Goal: Information Seeking & Learning: Learn about a topic

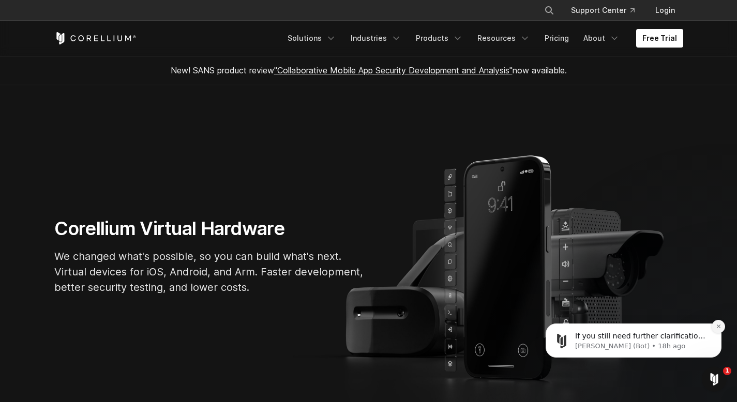
click at [718, 328] on icon "Dismiss notification" at bounding box center [719, 327] width 6 height 6
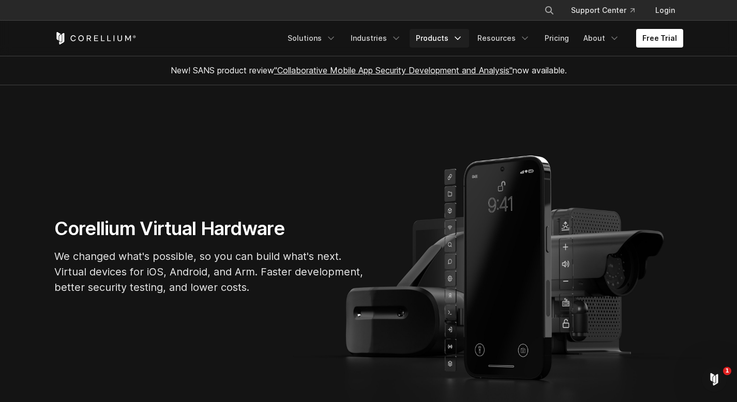
click at [456, 37] on link "Products" at bounding box center [439, 38] width 59 height 19
click at [455, 38] on link "Products" at bounding box center [439, 38] width 59 height 19
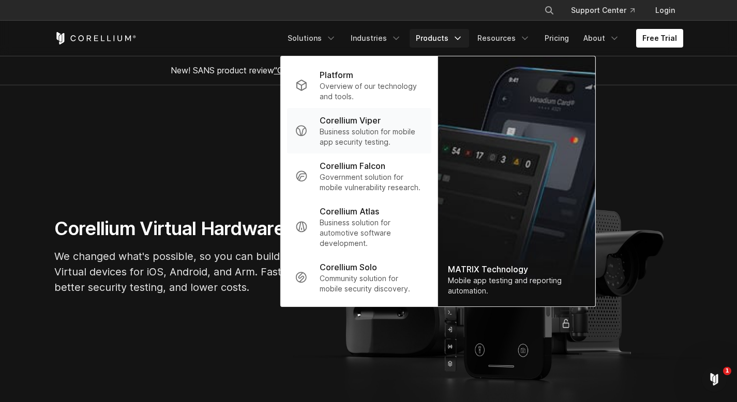
click at [355, 131] on p "Business solution for mobile app security testing." at bounding box center [371, 137] width 103 height 21
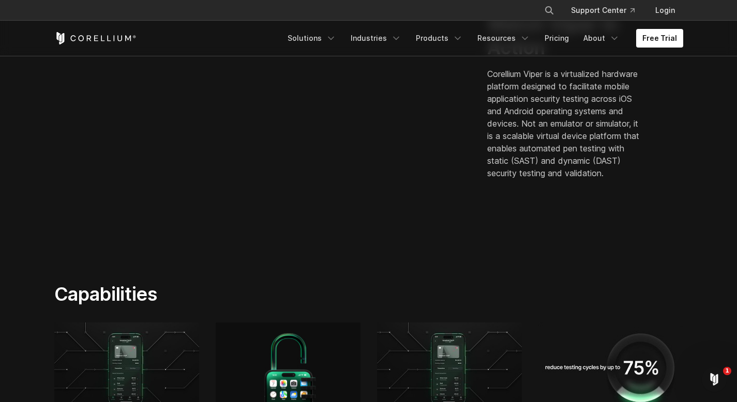
scroll to position [569, 0]
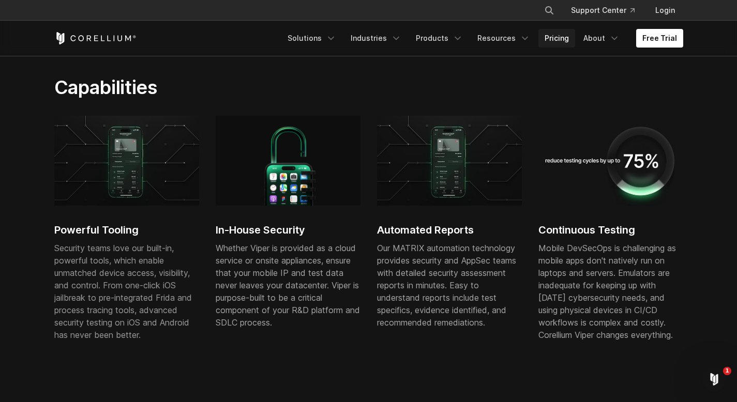
click at [554, 37] on link "Pricing" at bounding box center [556, 38] width 37 height 19
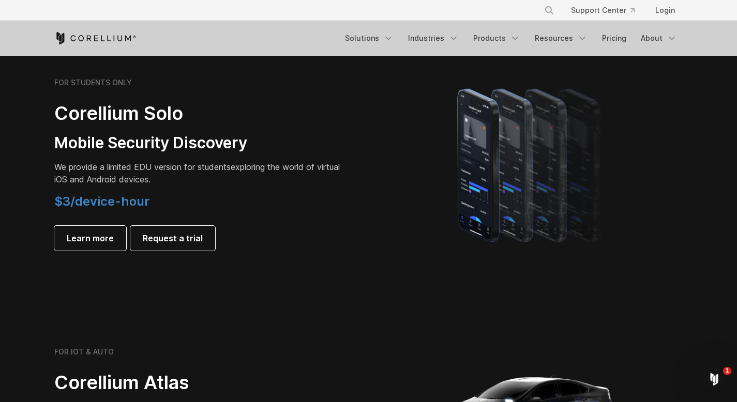
scroll to position [724, 0]
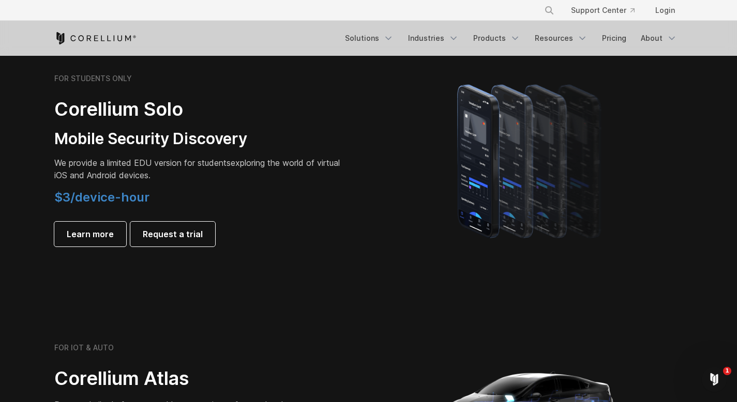
click at [122, 143] on h3 "Mobile Security Discovery" at bounding box center [199, 139] width 290 height 20
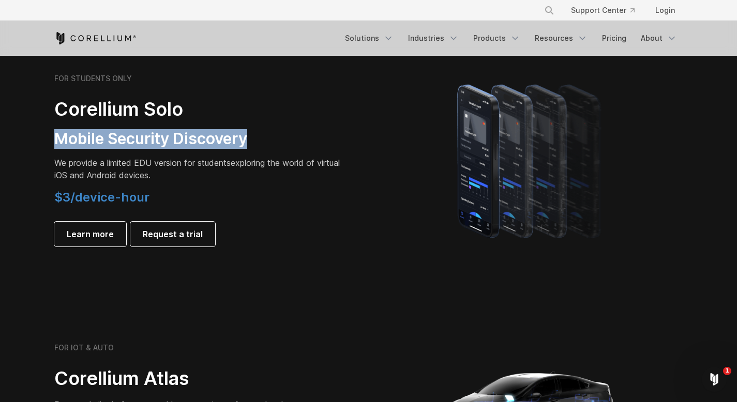
click at [122, 143] on h3 "Mobile Security Discovery" at bounding box center [199, 139] width 290 height 20
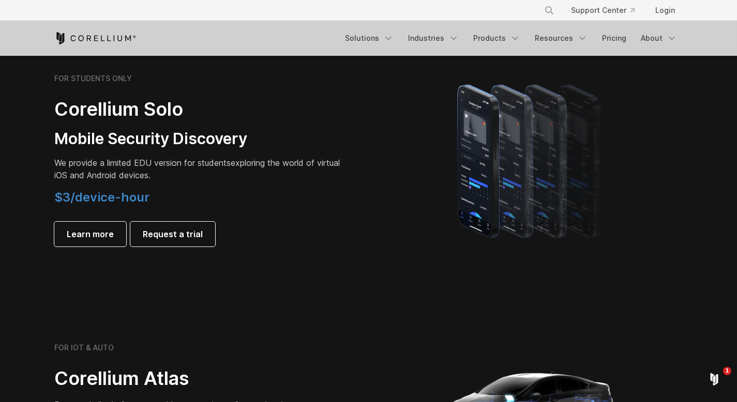
click at [124, 174] on p "We provide a limited EDU version for students exploring the world of virtual iO…" at bounding box center [199, 169] width 290 height 25
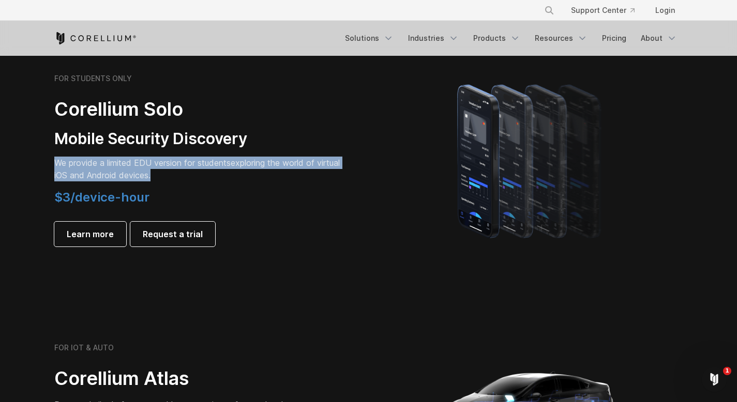
click at [124, 174] on p "We provide a limited EDU version for students exploring the world of virtual iO…" at bounding box center [199, 169] width 290 height 25
click at [134, 149] on div "FOR STUDENTS ONLY Corellium Solo Mobile Security Discovery We provide a limited…" at bounding box center [199, 160] width 290 height 173
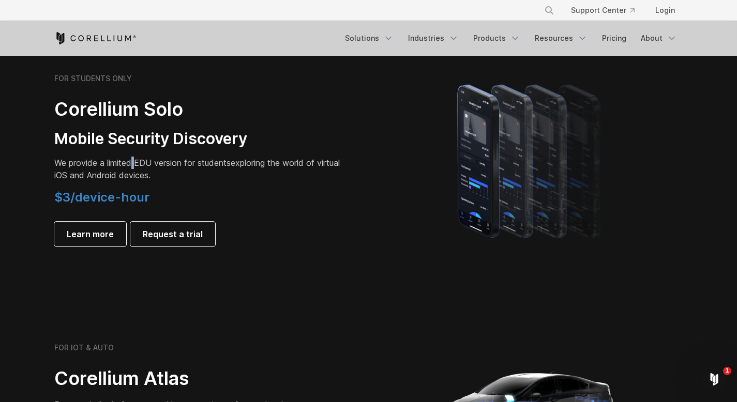
click at [134, 149] on div "FOR STUDENTS ONLY Corellium Solo Mobile Security Discovery We provide a limited…" at bounding box center [199, 160] width 290 height 173
click at [135, 141] on h3 "Mobile Security Discovery" at bounding box center [199, 139] width 290 height 20
click at [106, 111] on h2 "Corellium Solo" at bounding box center [199, 109] width 290 height 23
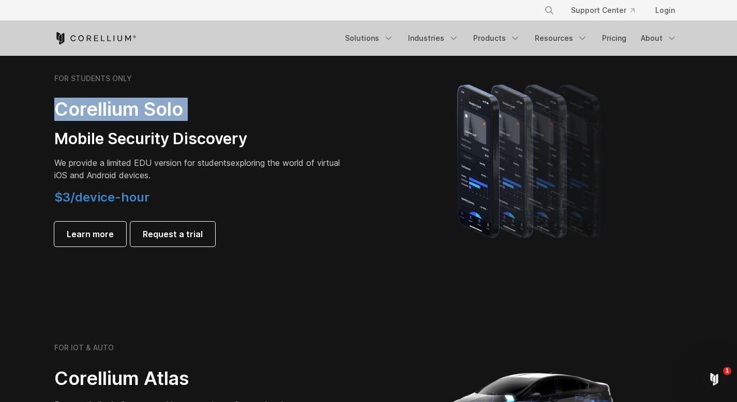
drag, startPoint x: 106, startPoint y: 111, endPoint x: 85, endPoint y: 117, distance: 22.1
click at [106, 111] on h2 "Corellium Solo" at bounding box center [199, 109] width 290 height 23
click at [38, 123] on section "FOR STUDENTS ONLY Corellium Solo Mobile Security Discovery We provide a limited…" at bounding box center [368, 160] width 737 height 247
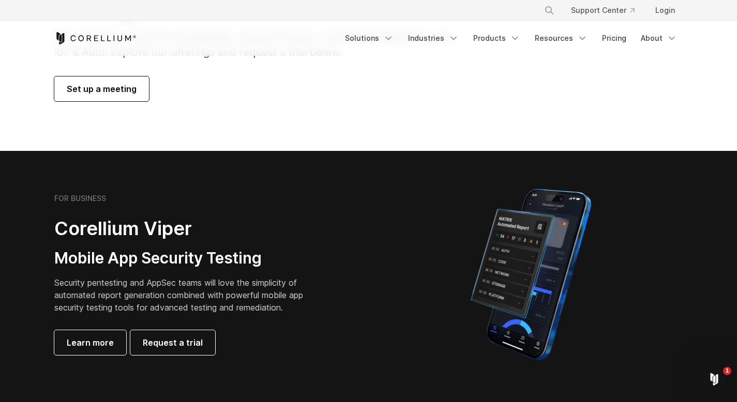
scroll to position [0, 0]
